Goal: Transaction & Acquisition: Purchase product/service

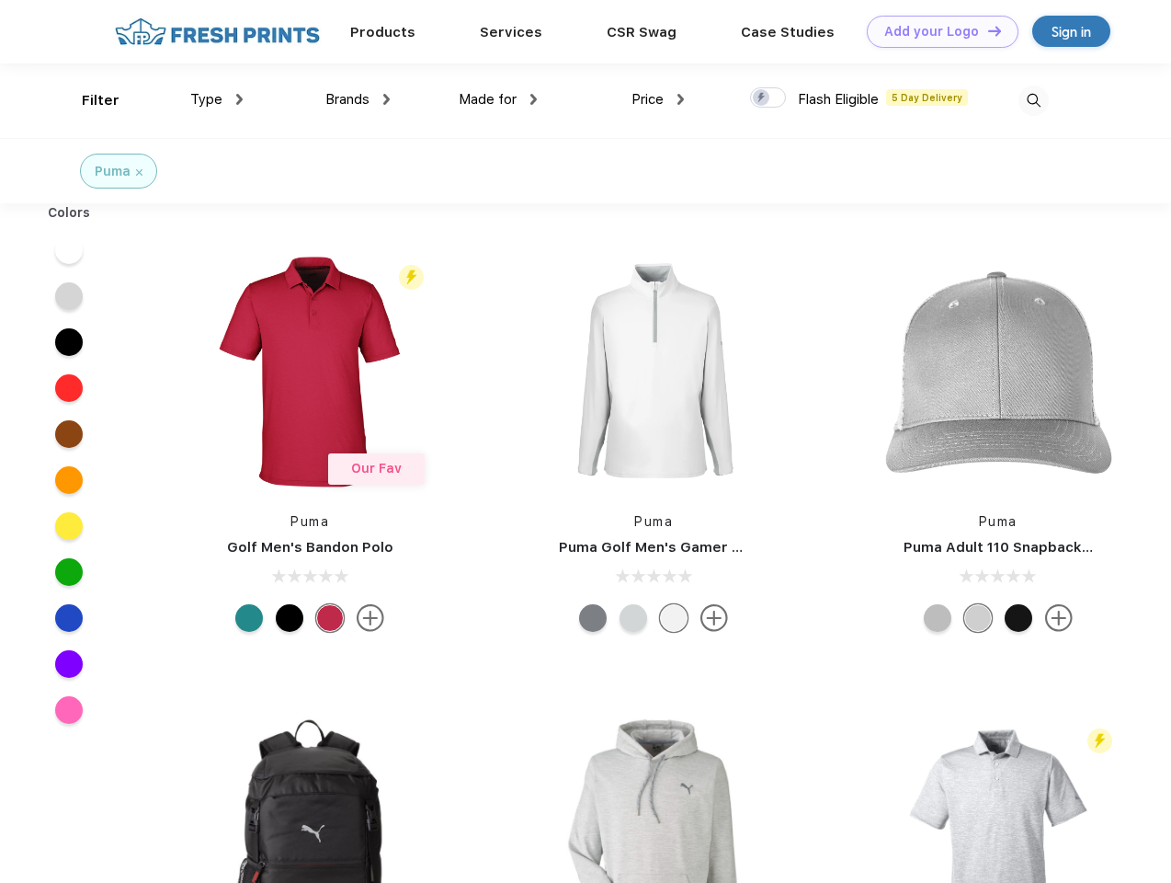
scroll to position [1, 0]
click at [936, 31] on link "Add your Logo Design Tool" at bounding box center [943, 32] width 152 height 32
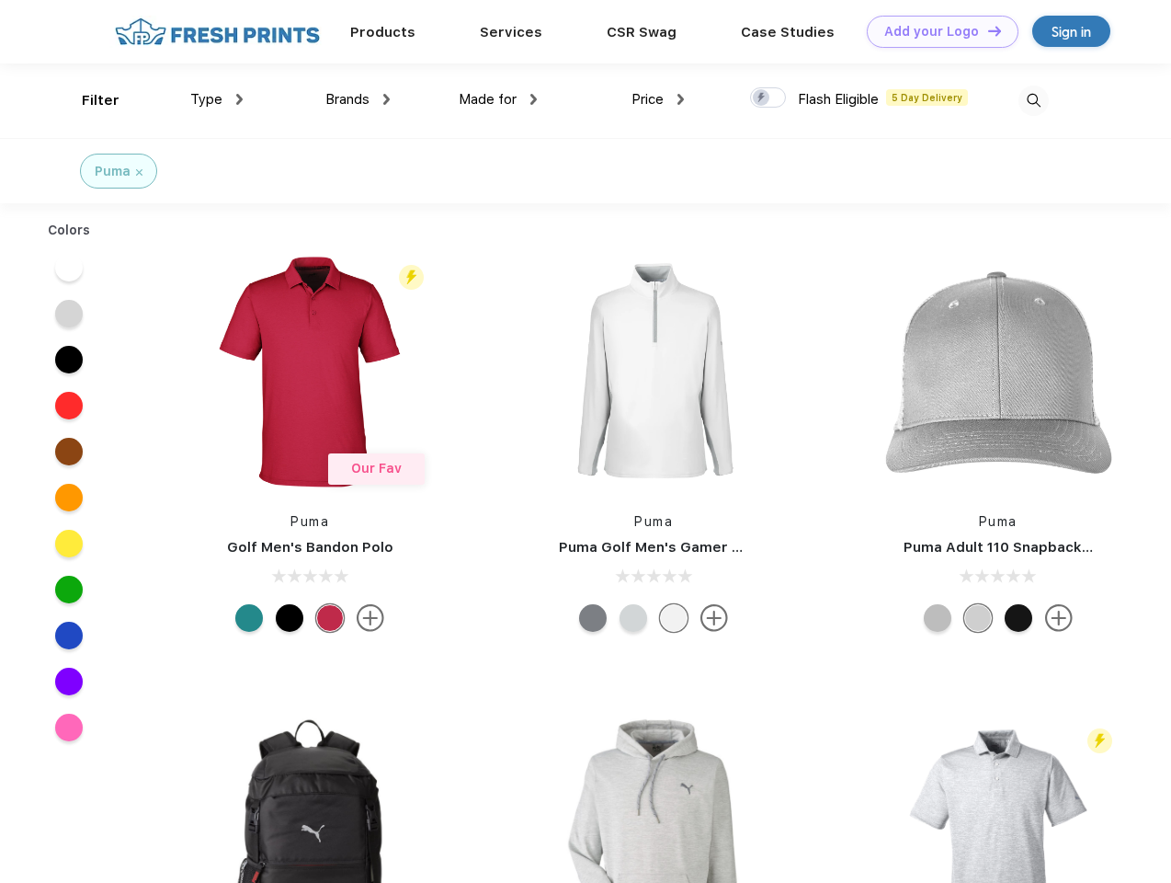
click at [0, 0] on div "Design Tool" at bounding box center [0, 0] width 0 height 0
click at [986, 30] on link "Add your Logo Design Tool" at bounding box center [943, 32] width 152 height 32
click at [88, 100] on div "Filter" at bounding box center [101, 100] width 38 height 21
click at [217, 99] on span "Type" at bounding box center [206, 99] width 32 height 17
click at [358, 99] on span "Brands" at bounding box center [347, 99] width 44 height 17
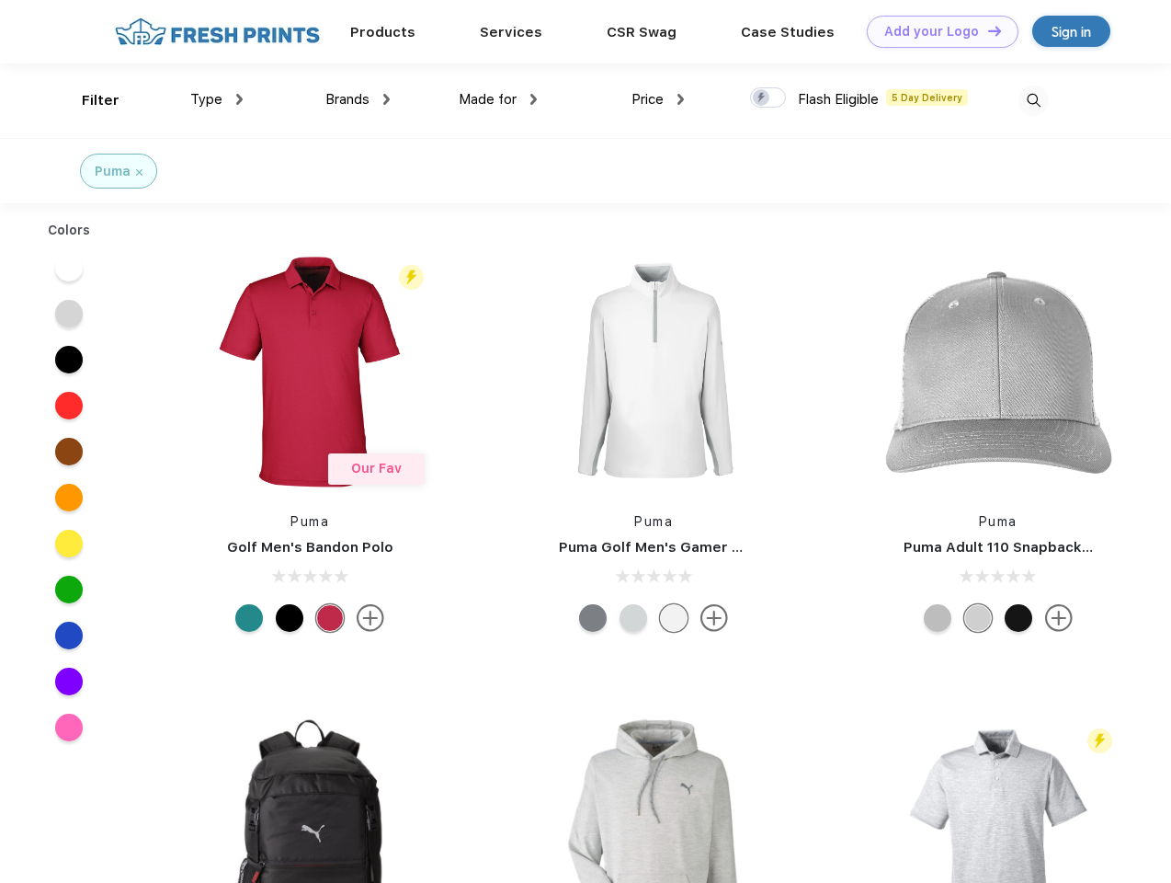
click at [498, 99] on span "Made for" at bounding box center [488, 99] width 58 height 17
click at [658, 99] on span "Price" at bounding box center [648, 99] width 32 height 17
click at [769, 98] on div at bounding box center [768, 97] width 36 height 20
click at [762, 98] on input "checkbox" at bounding box center [756, 92] width 12 height 12
click at [1033, 100] on img at bounding box center [1034, 101] width 30 height 30
